Goal: Go to known website: Access a specific website the user already knows

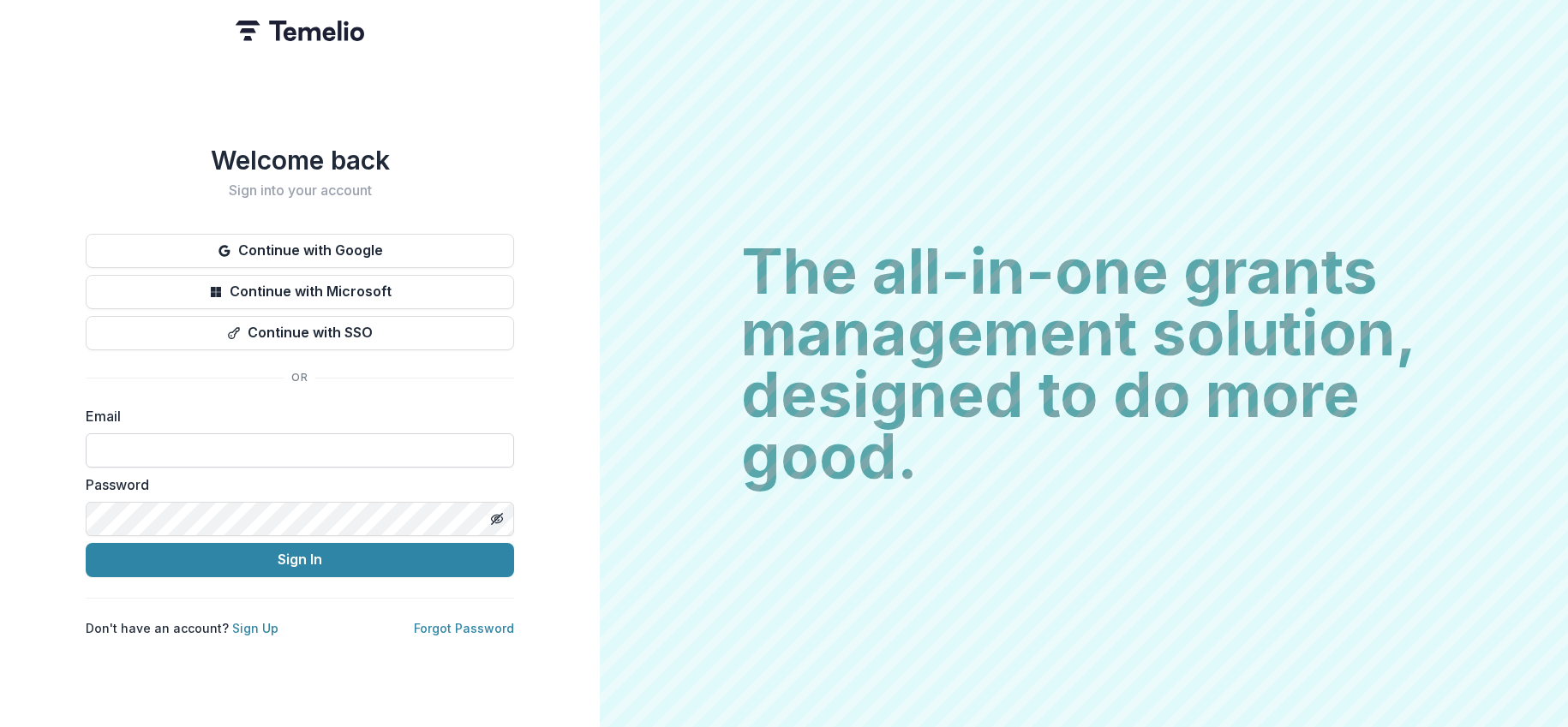
click at [355, 450] on input at bounding box center [300, 451] width 428 height 34
click at [345, 242] on button "Continue with Google" at bounding box center [300, 251] width 428 height 34
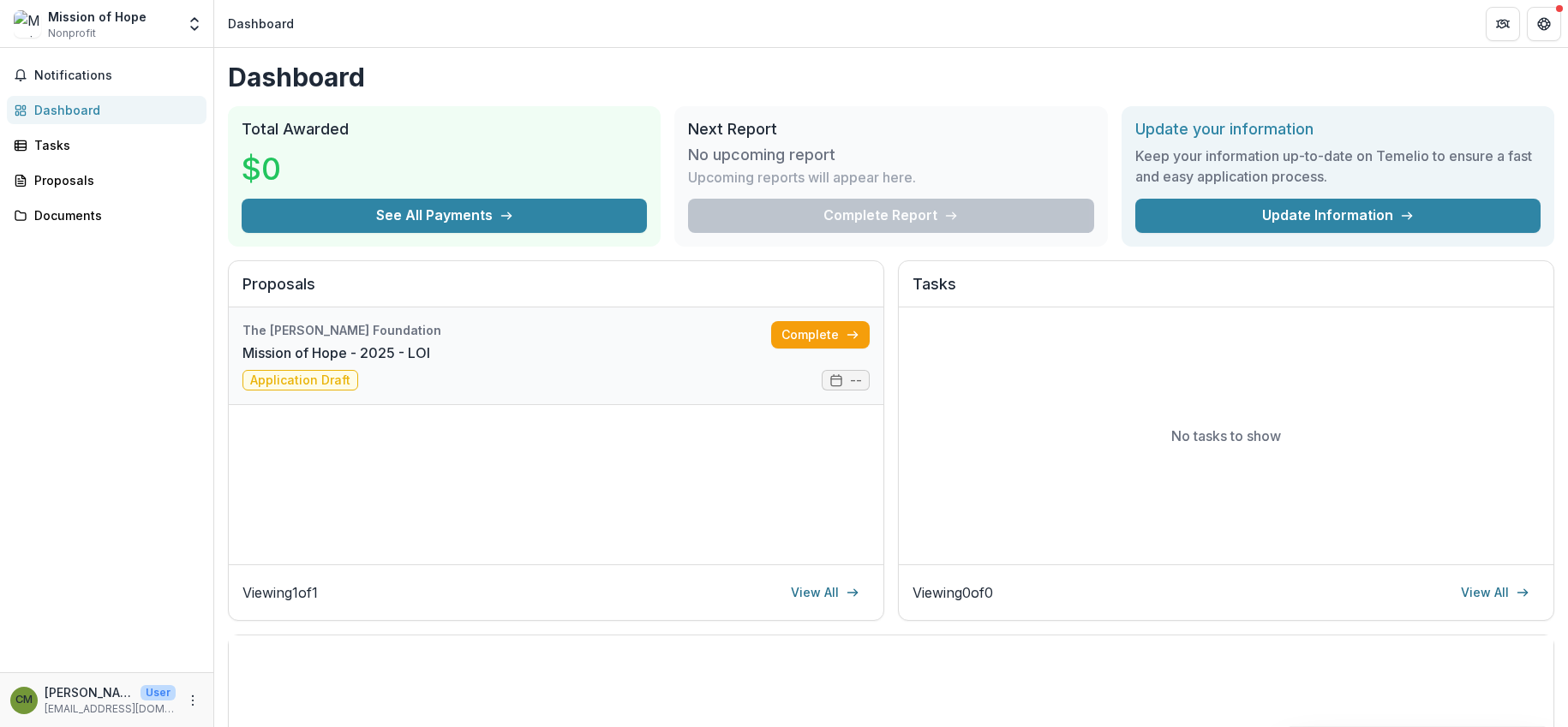
click at [430, 346] on link "Mission of Hope - 2025 - LOI" at bounding box center [336, 353] width 188 height 21
